Goal: Task Accomplishment & Management: Complete application form

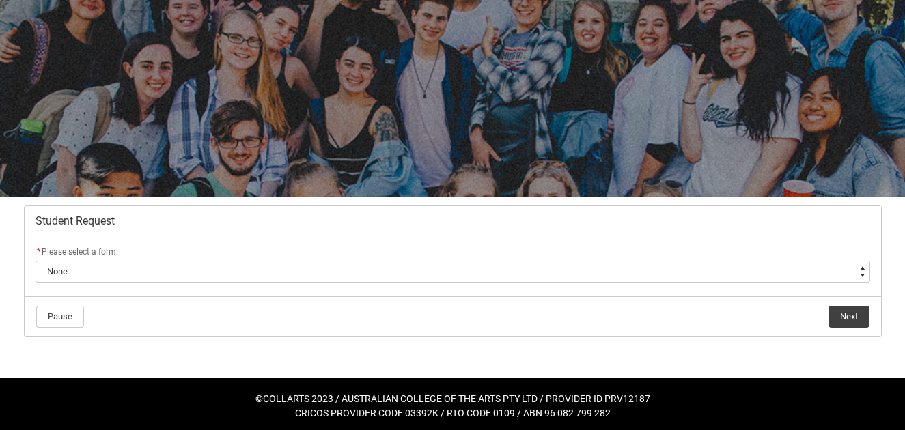
scroll to position [79, 0]
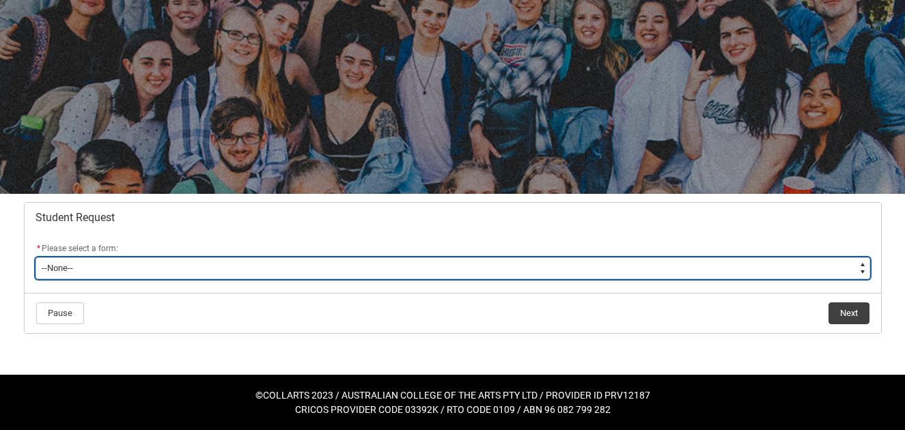
click at [328, 266] on select "--None-- Academic Transcript Application to Appeal Assignment Extension Change …" at bounding box center [453, 269] width 835 height 22
type lightning-select "Withdraw_Cancel_Enrolment_Choice"
click at [36, 258] on select "--None-- Academic Transcript Application to Appeal Assignment Extension Change …" at bounding box center [453, 269] width 835 height 22
select select "Withdraw_Cancel_Enrolment_Choice"
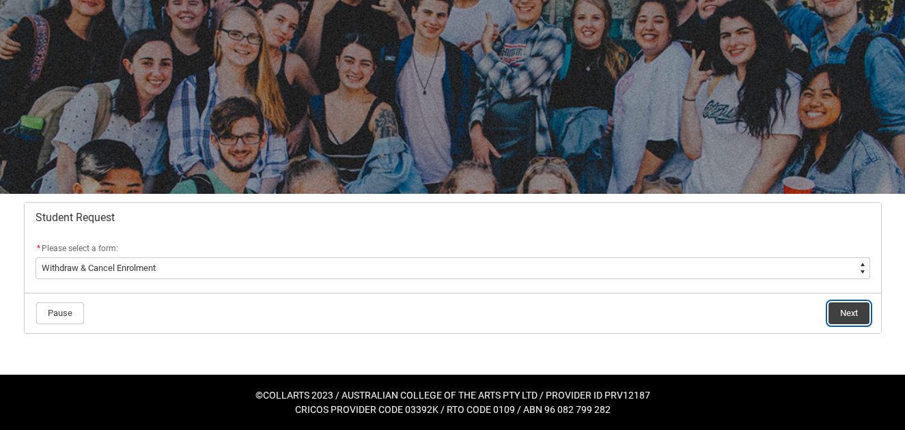
click at [851, 314] on button "Next" at bounding box center [849, 314] width 41 height 22
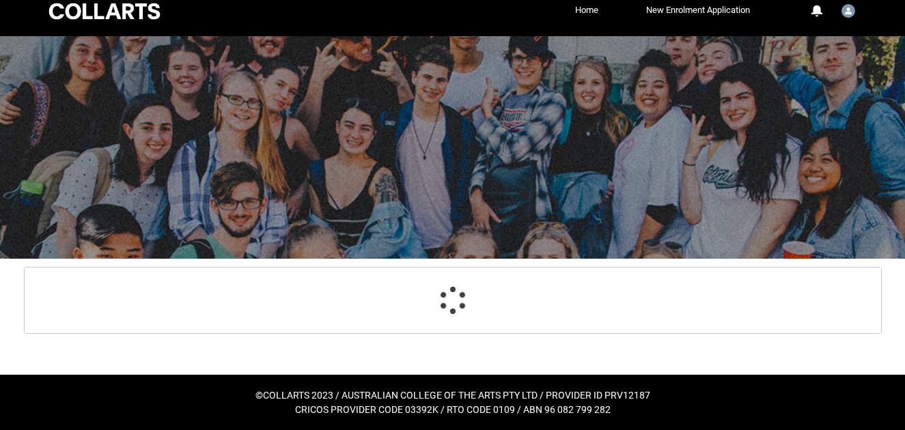
scroll to position [106, 0]
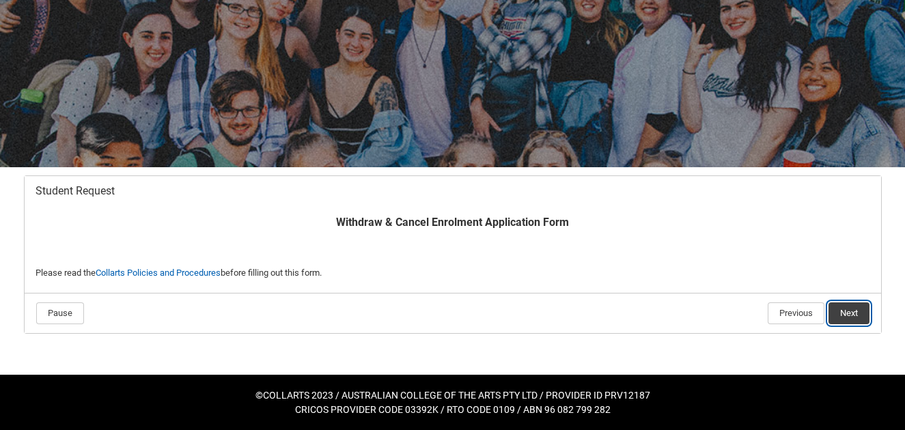
click at [850, 311] on button "Next" at bounding box center [849, 314] width 41 height 22
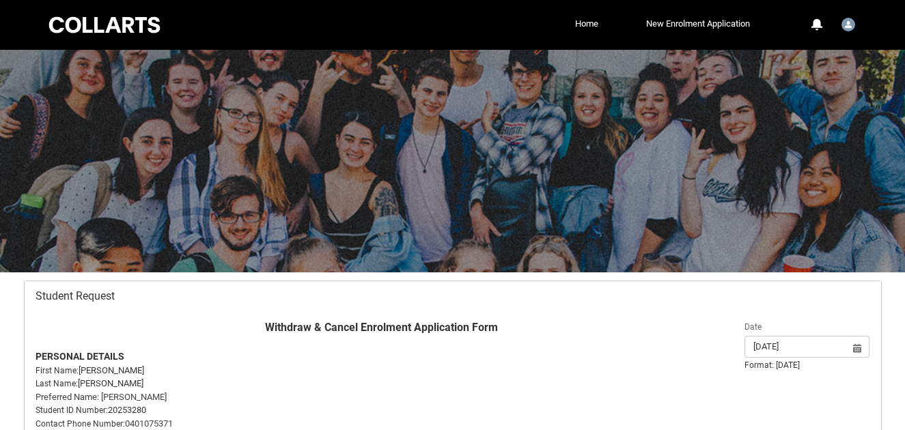
scroll to position [0, 0]
